Goal: Check status: Check status

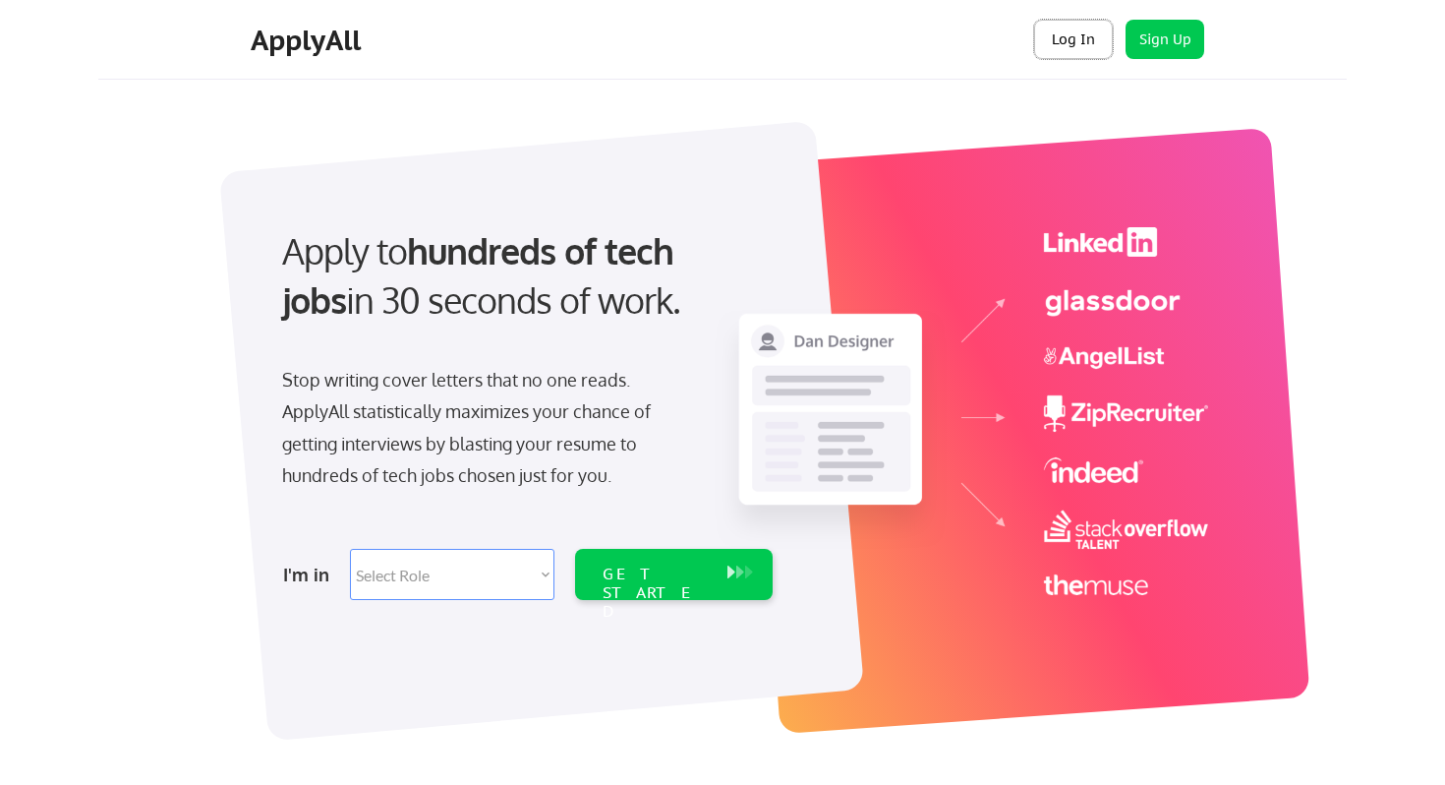
click at [1062, 41] on button "Log In" at bounding box center [1073, 39] width 79 height 39
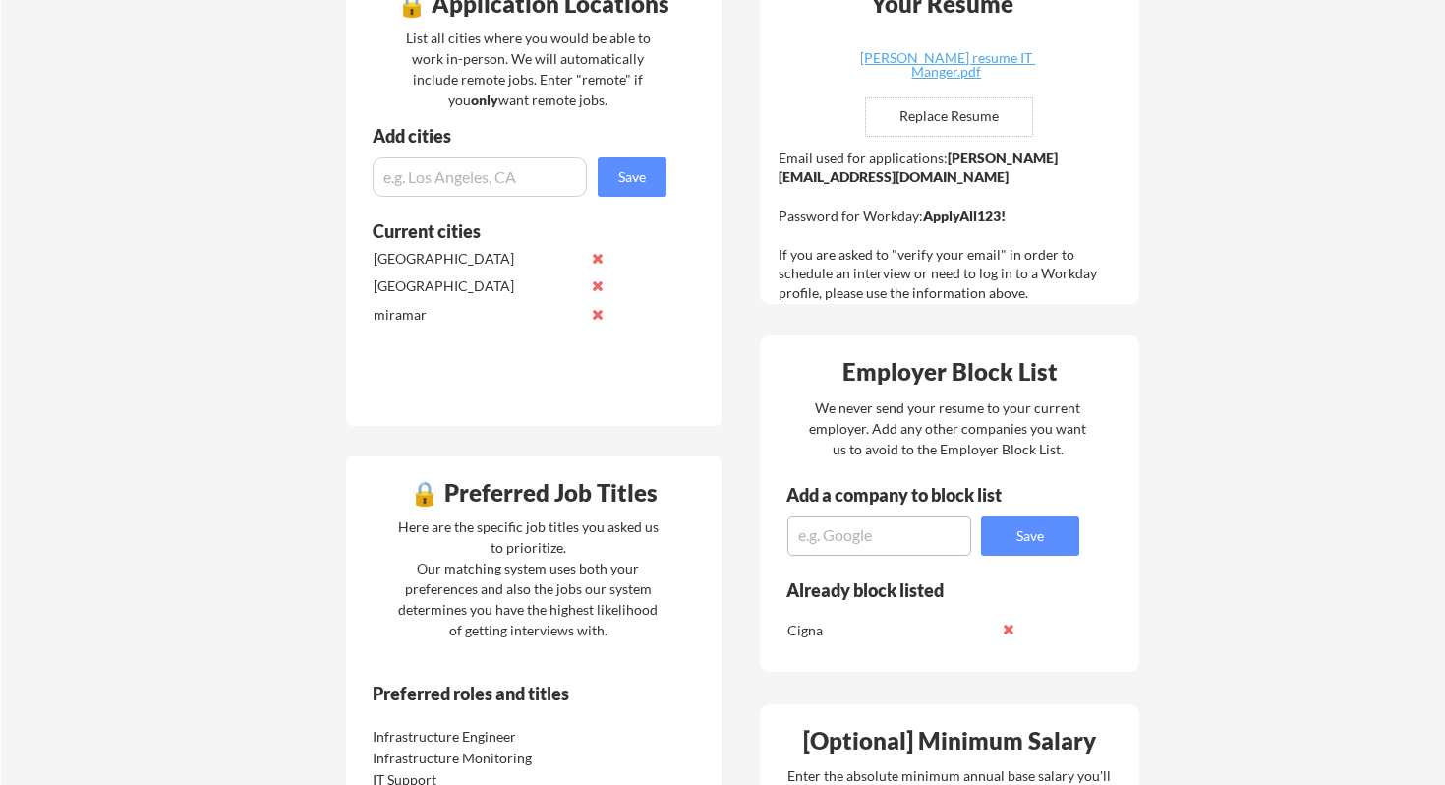
scroll to position [538, 0]
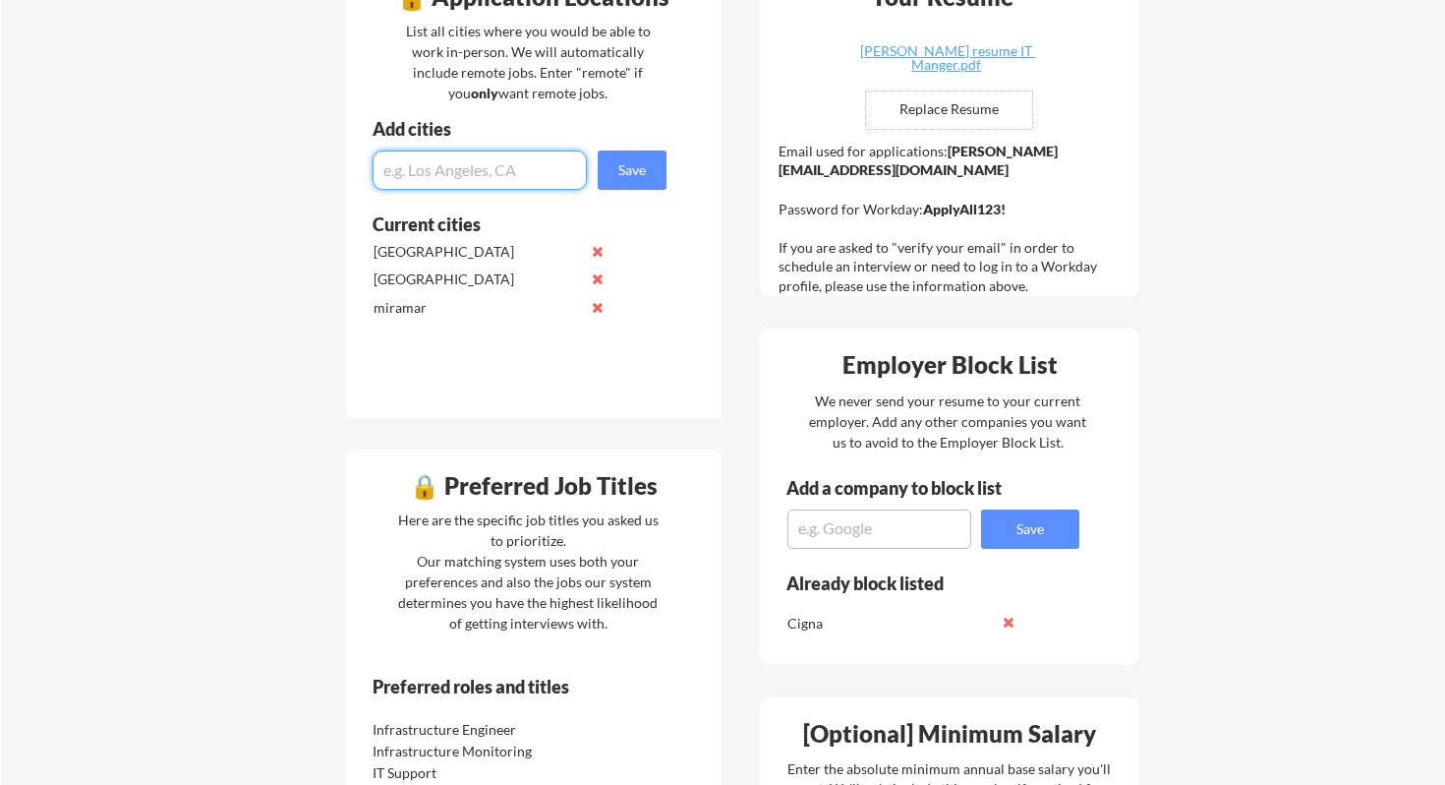
click at [546, 165] on input "input" at bounding box center [480, 169] width 214 height 39
type input "dallas"
click at [642, 169] on button "Save" at bounding box center [632, 169] width 69 height 39
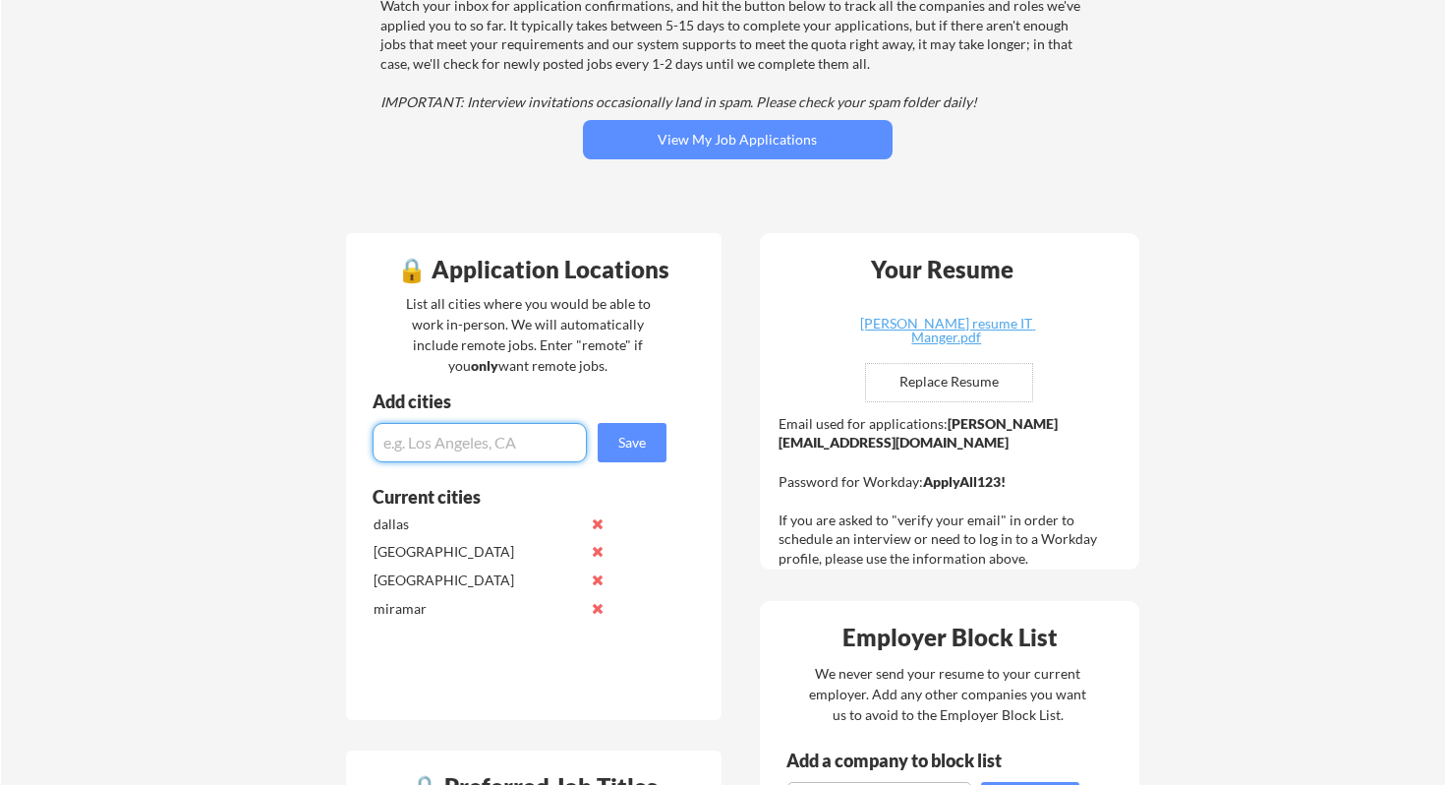
scroll to position [0, 0]
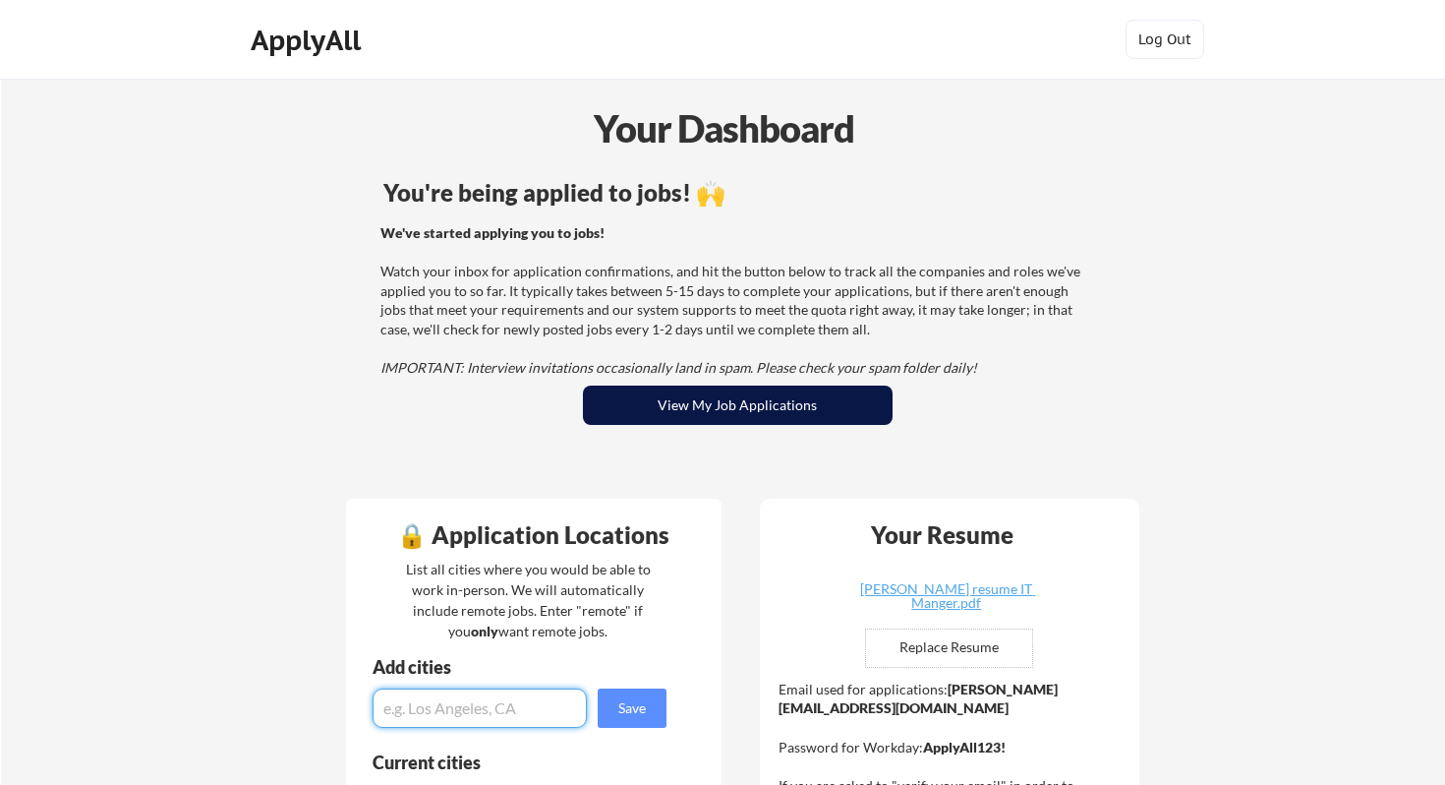
click at [854, 418] on button "View My Job Applications" at bounding box center [738, 404] width 310 height 39
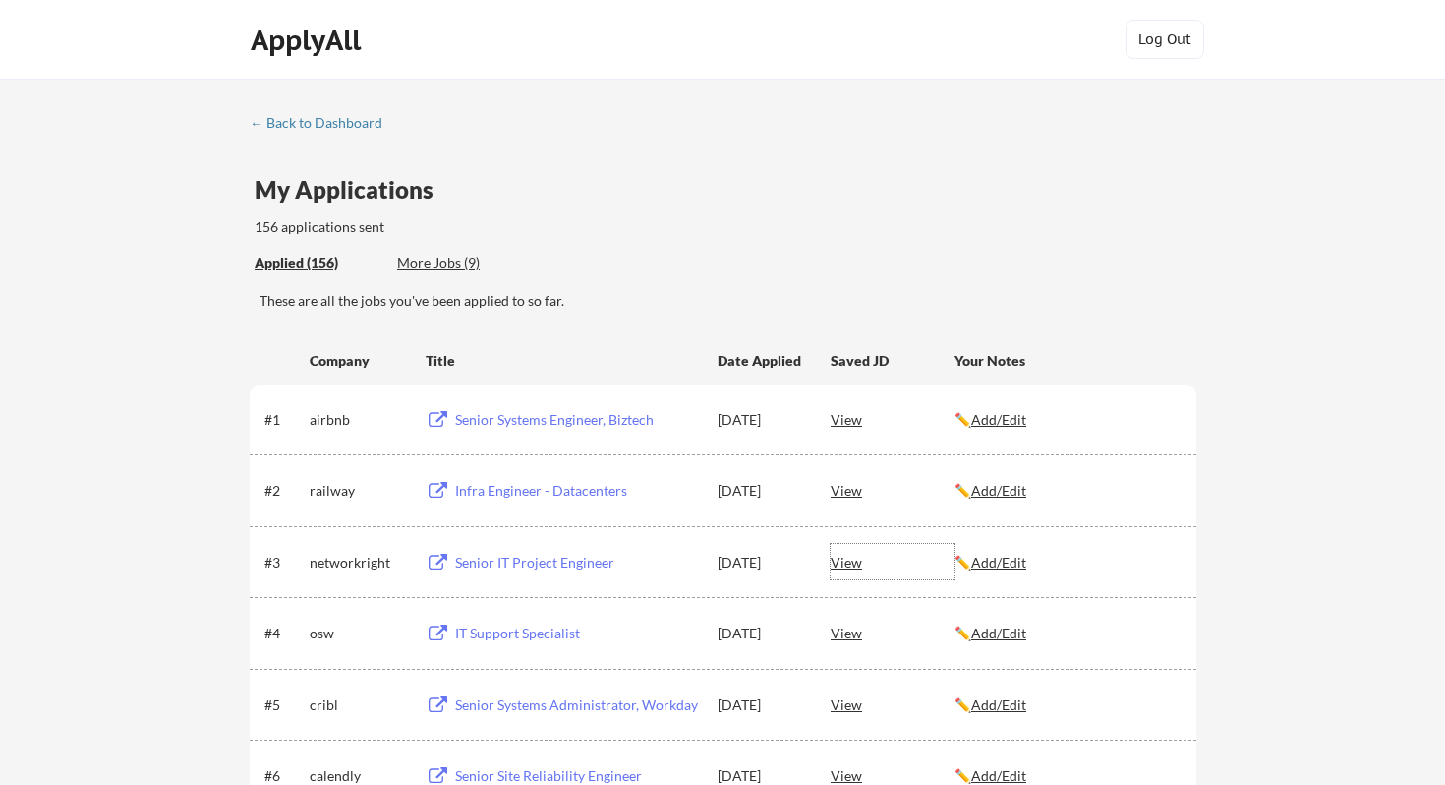
click at [845, 571] on div "View" at bounding box center [893, 561] width 124 height 35
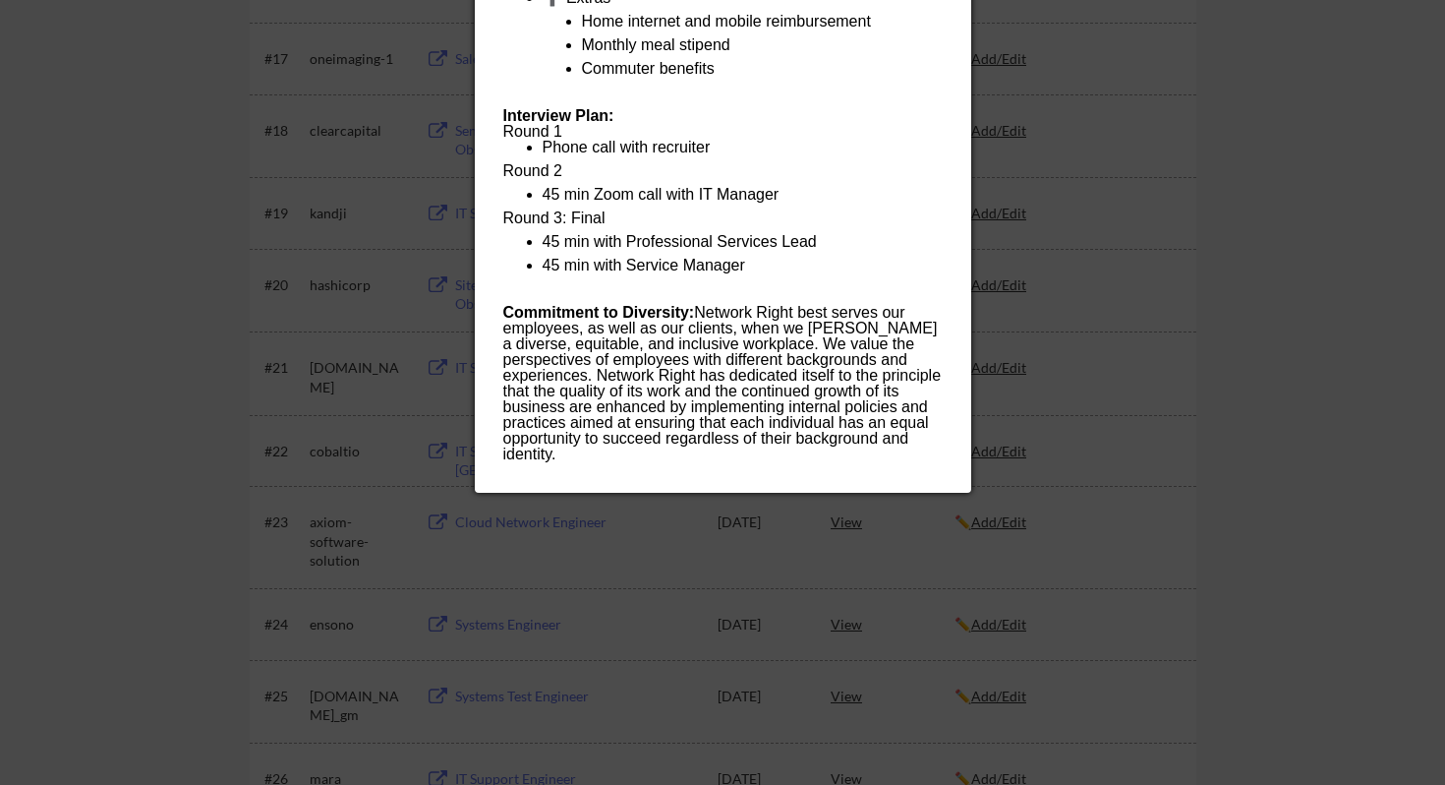
scroll to position [1551, 0]
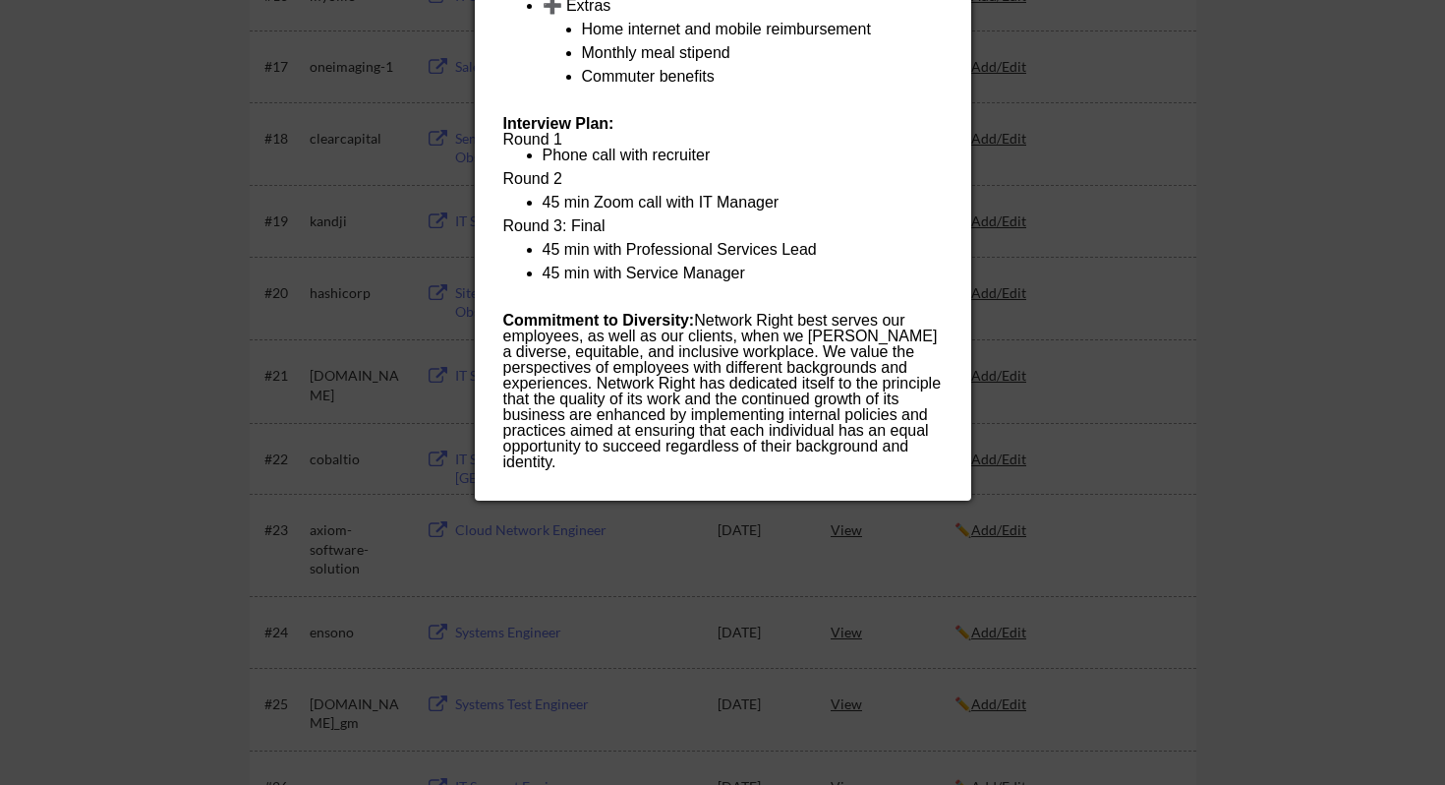
click at [689, 222] on p "Round 3: Final" at bounding box center [722, 230] width 439 height 24
click at [683, 202] on p "45 min Zoom call with IT Manager" at bounding box center [742, 207] width 399 height 24
click at [681, 255] on p "45 min with Professional Services Lead" at bounding box center [742, 254] width 399 height 24
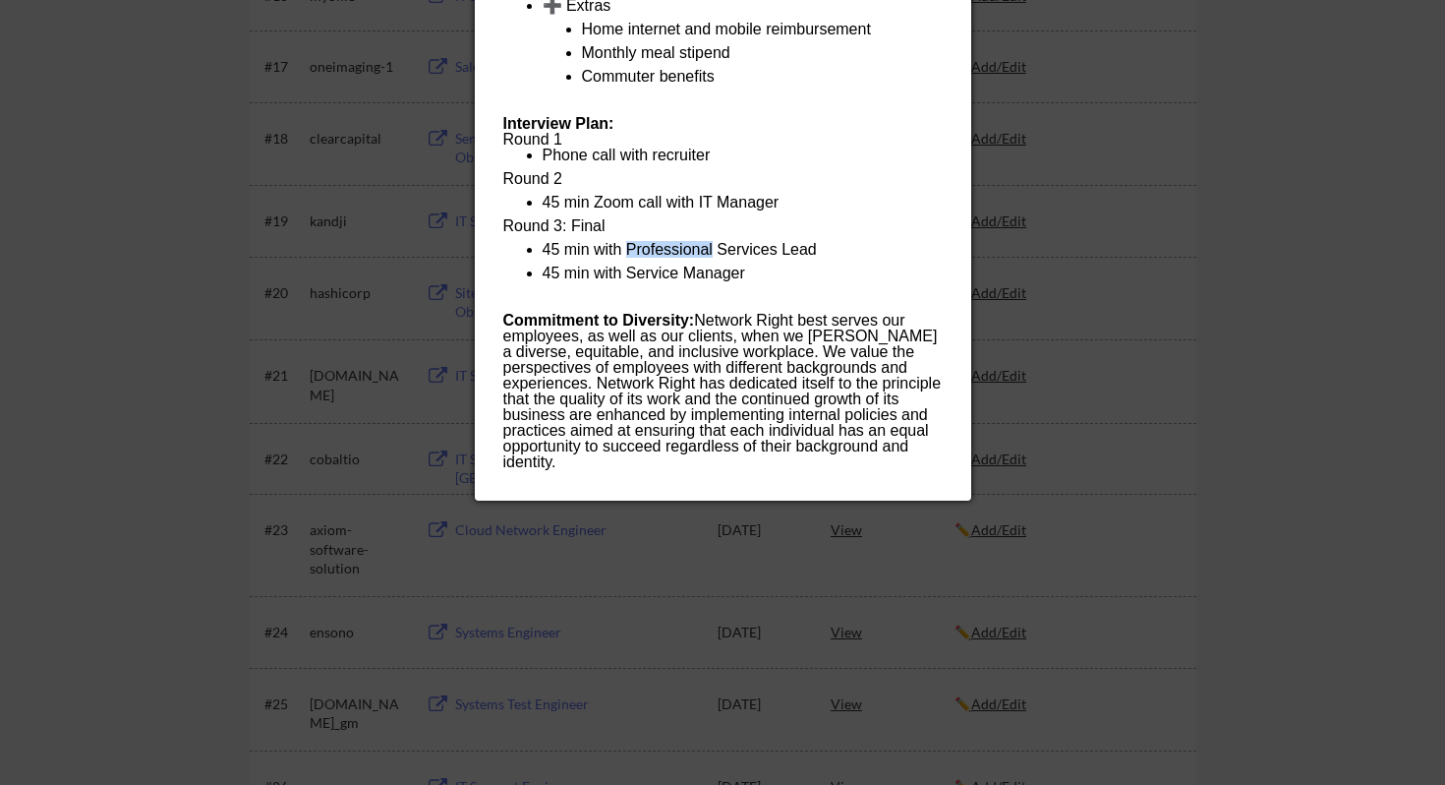
click at [681, 255] on p "45 min with Professional Services Lead" at bounding box center [742, 254] width 399 height 24
click at [681, 272] on p "45 min with Service Manager" at bounding box center [742, 277] width 399 height 24
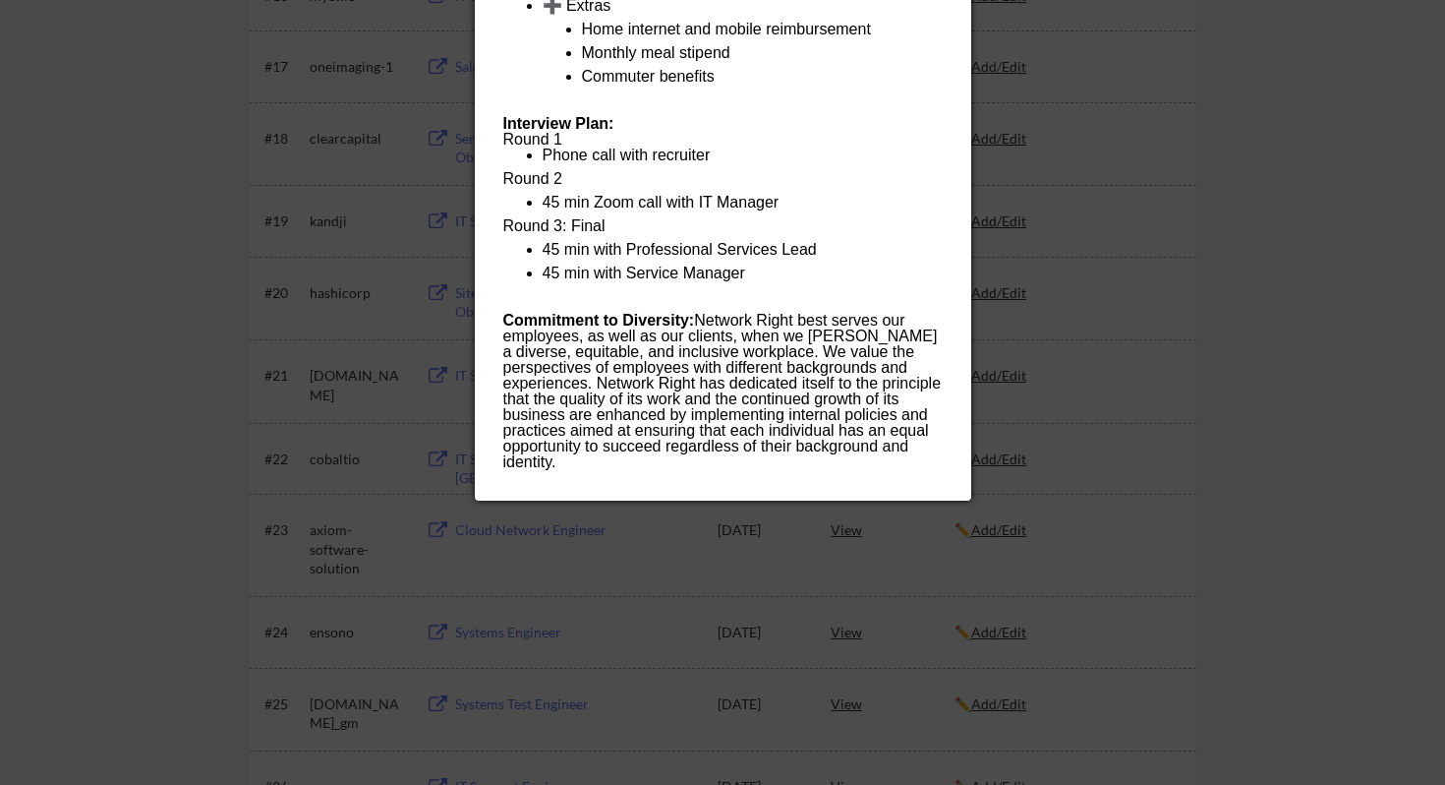
click at [1163, 308] on div at bounding box center [722, 392] width 1445 height 785
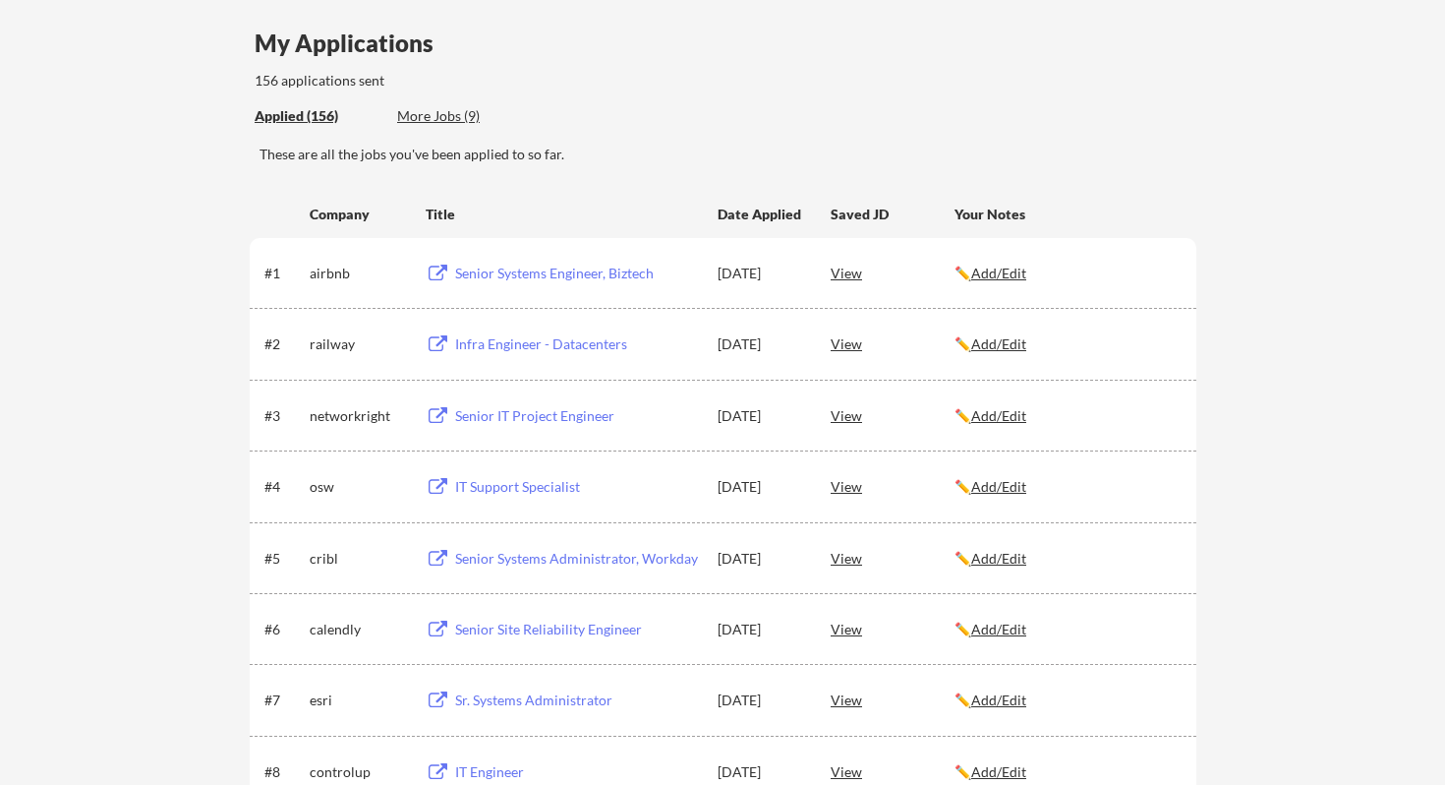
scroll to position [0, 0]
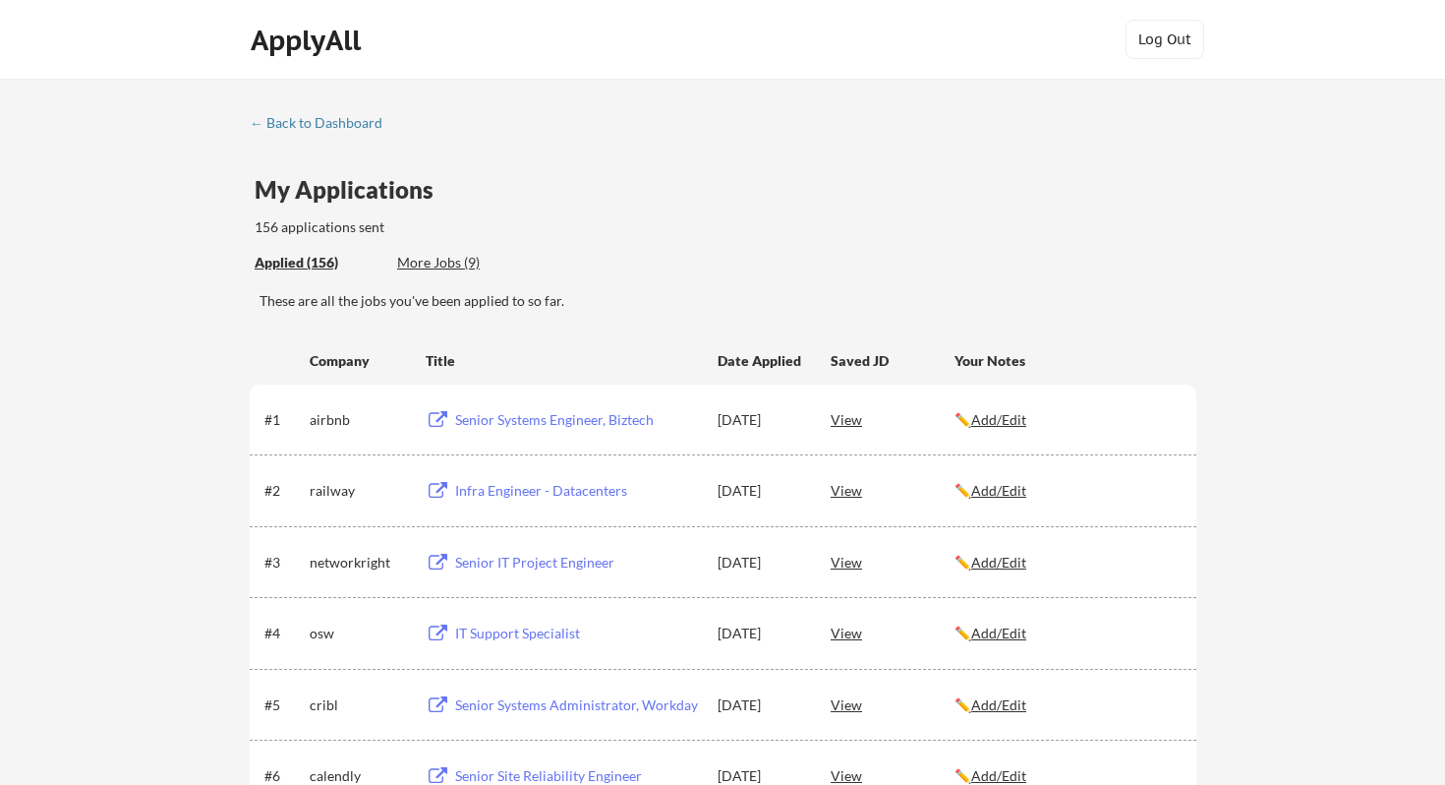
click at [455, 262] on div "More Jobs (9)" at bounding box center [469, 263] width 145 height 20
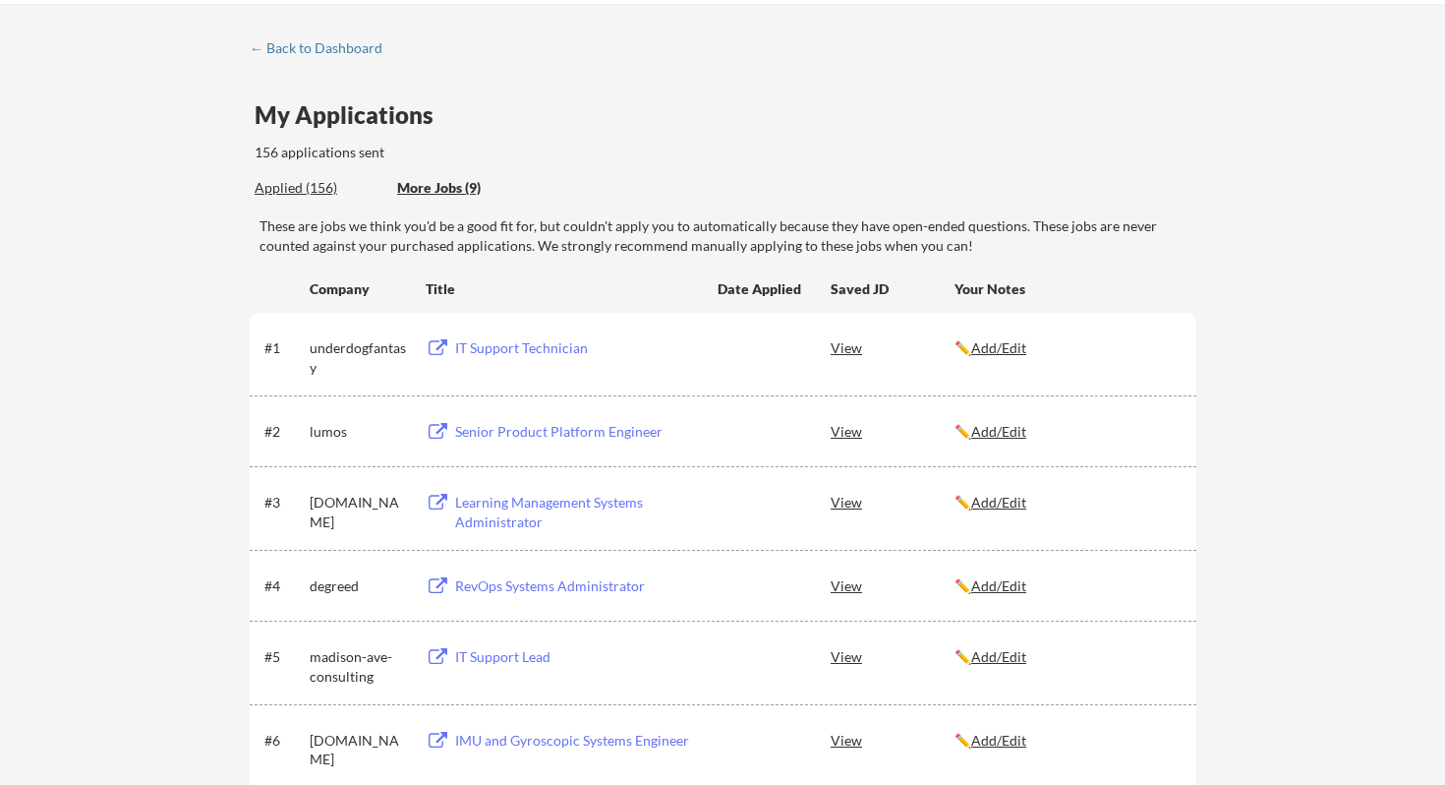
scroll to position [60, 0]
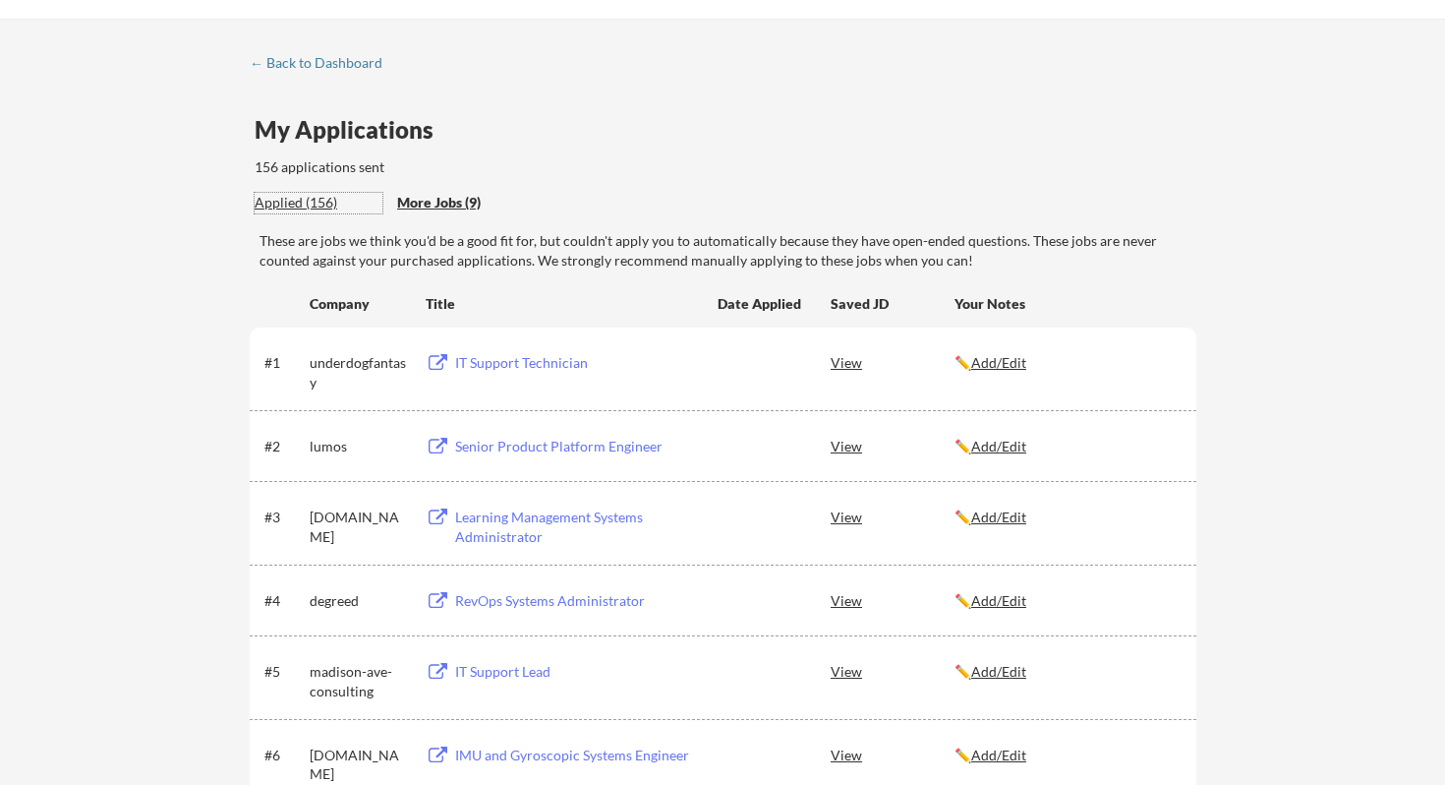
click at [318, 205] on div "Applied (156)" at bounding box center [319, 203] width 128 height 20
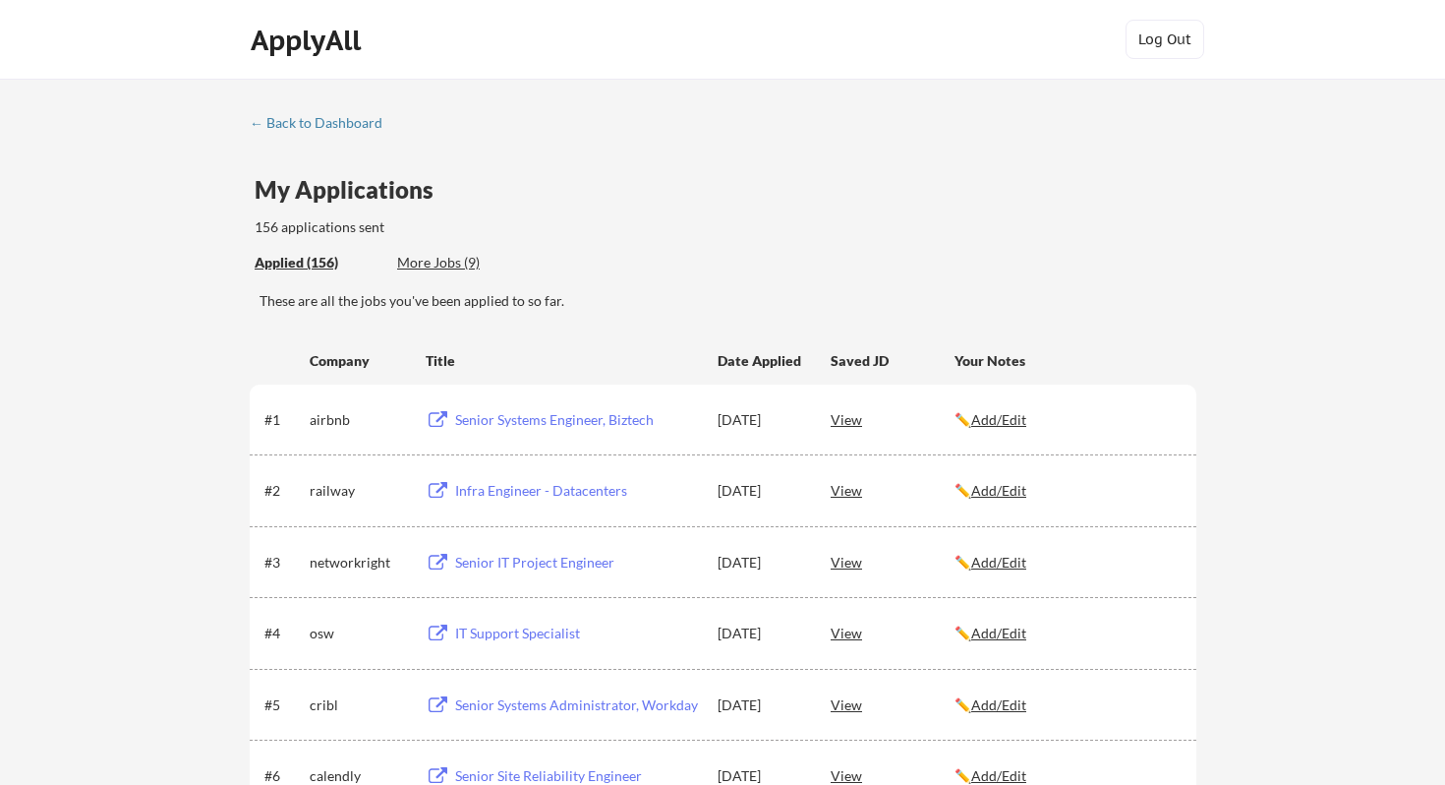
scroll to position [18, 0]
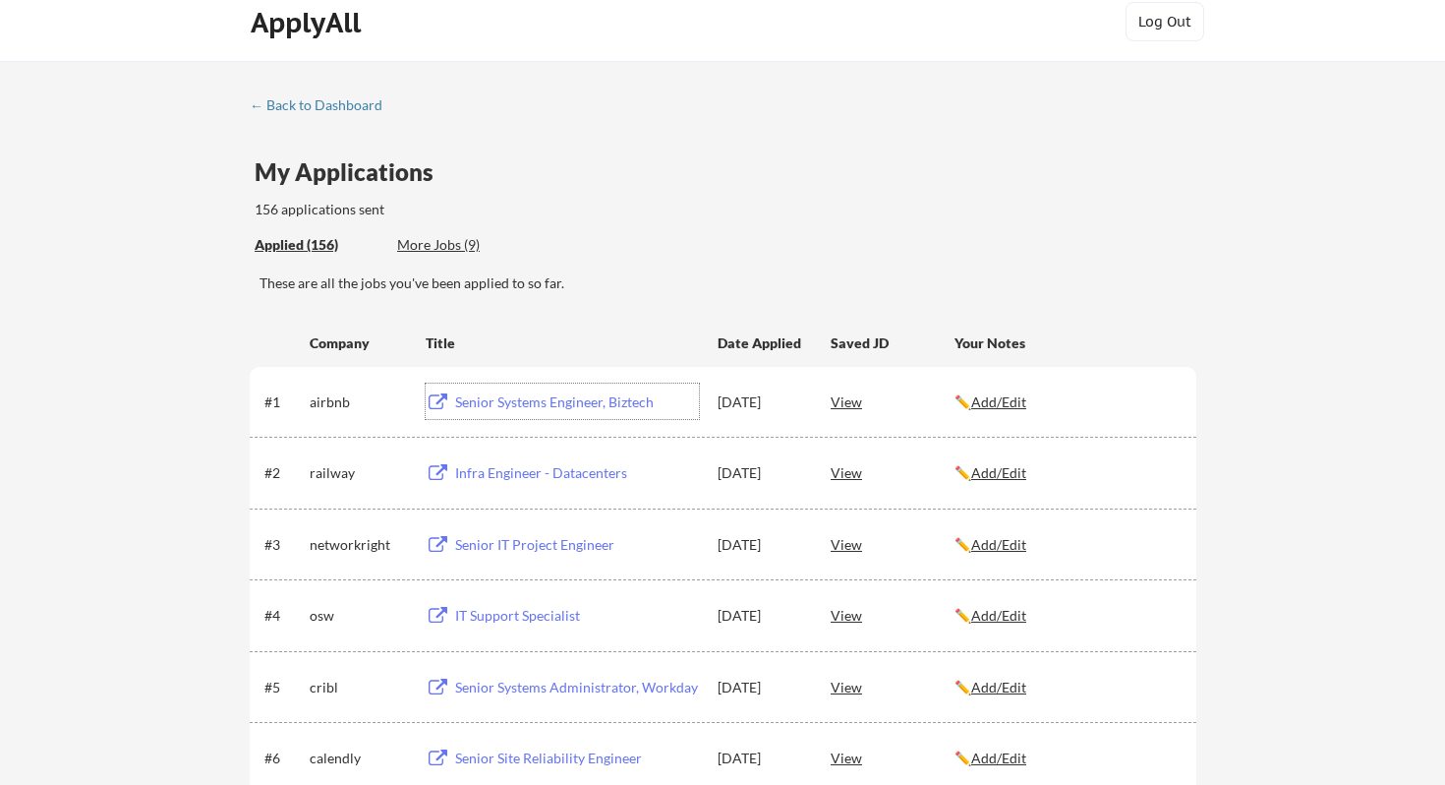
click at [595, 392] on div "Senior Systems Engineer, Biztech" at bounding box center [577, 402] width 244 height 20
